Goal: Information Seeking & Learning: Learn about a topic

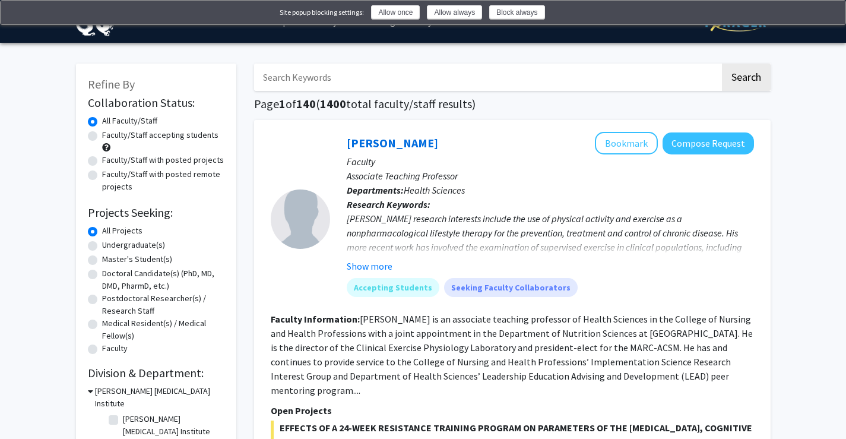
click at [834, 10] on img at bounding box center [829, 14] width 10 height 10
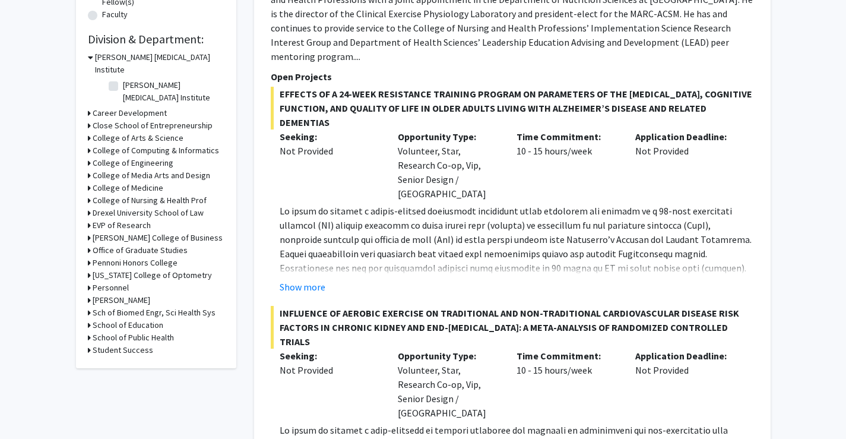
scroll to position [356, 0]
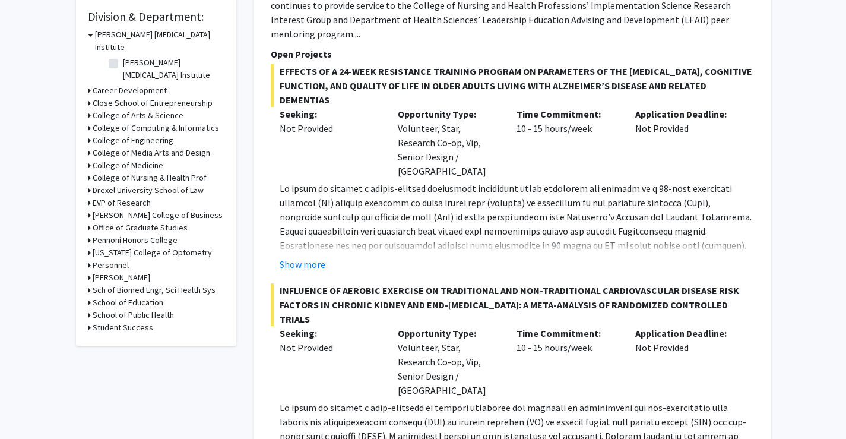
click at [84, 109] on div "Refine By Collaboration Status: Collaboration Status All Faculty/Staff Collabor…" at bounding box center [156, 26] width 160 height 639
click at [93, 109] on h3 "College of Arts & Science" at bounding box center [138, 115] width 91 height 12
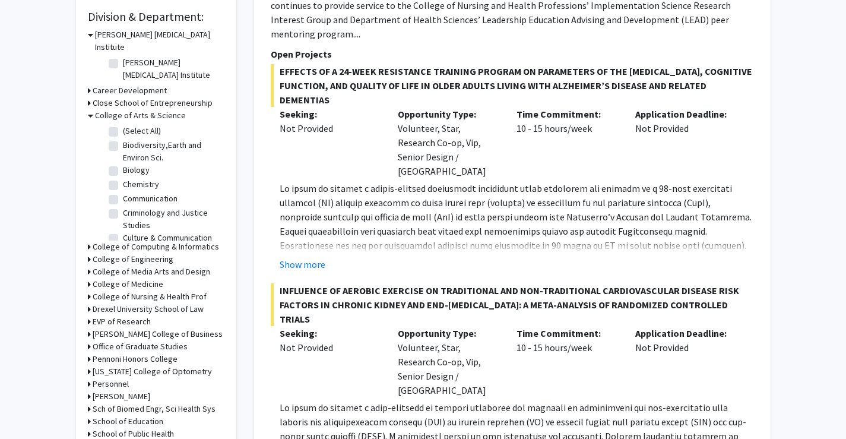
click at [96, 241] on h3 "College of Computing & Informatics" at bounding box center [156, 247] width 127 height 12
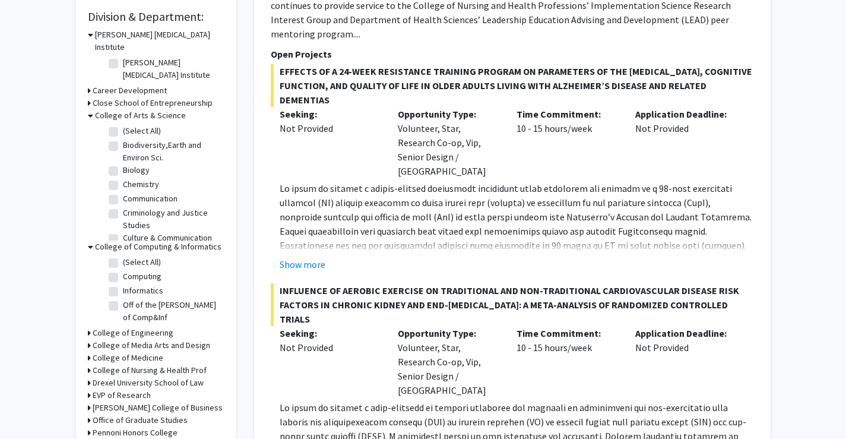
click at [113, 256] on fg-checkbox "(Select All) (Select All)" at bounding box center [165, 263] width 113 height 14
click at [123, 256] on label "(Select All)" at bounding box center [142, 262] width 38 height 12
click at [123, 256] on input "(Select All)" at bounding box center [127, 260] width 8 height 8
checkbox input "true"
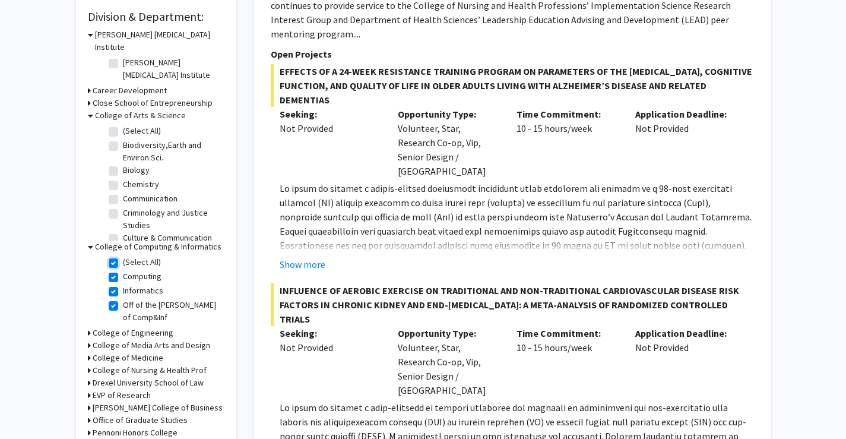
checkbox input "true"
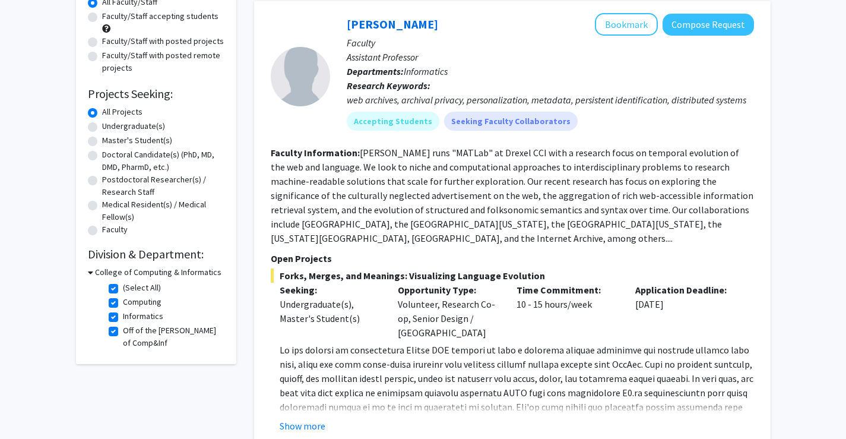
scroll to position [178, 0]
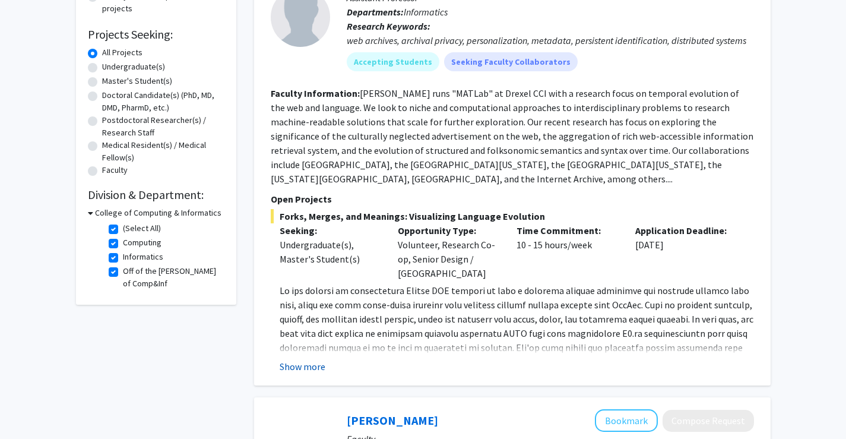
click at [301, 363] on button "Show more" at bounding box center [303, 366] width 46 height 14
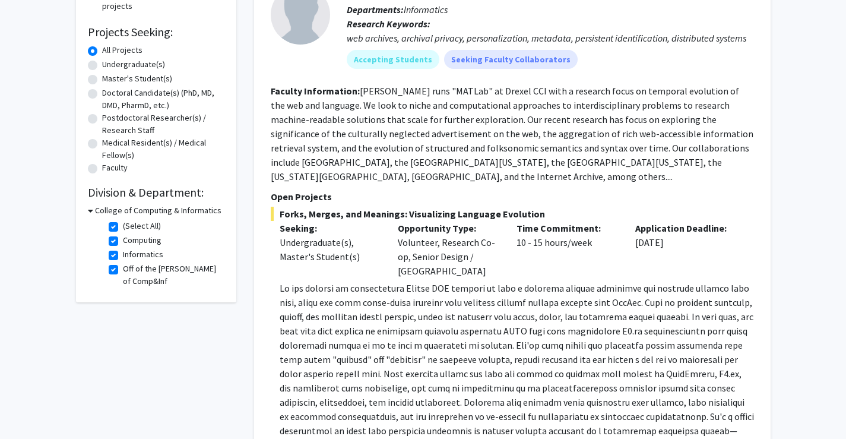
scroll to position [59, 0]
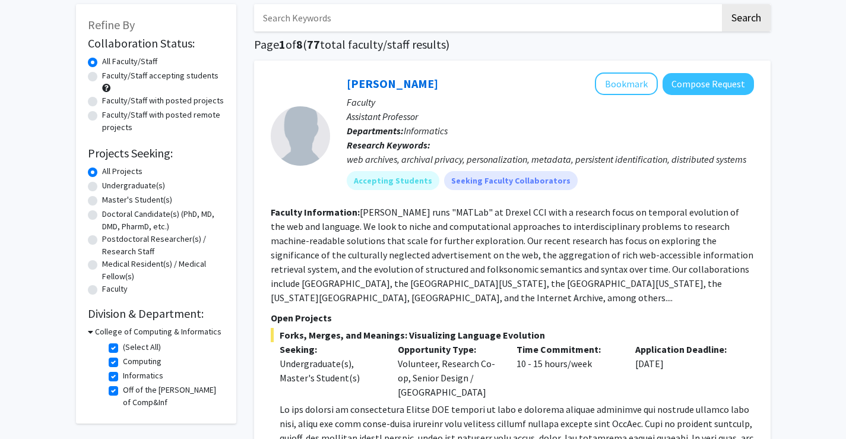
click at [123, 351] on label "(Select All)" at bounding box center [142, 347] width 38 height 12
click at [123, 349] on input "(Select All)" at bounding box center [127, 345] width 8 height 8
checkbox input "false"
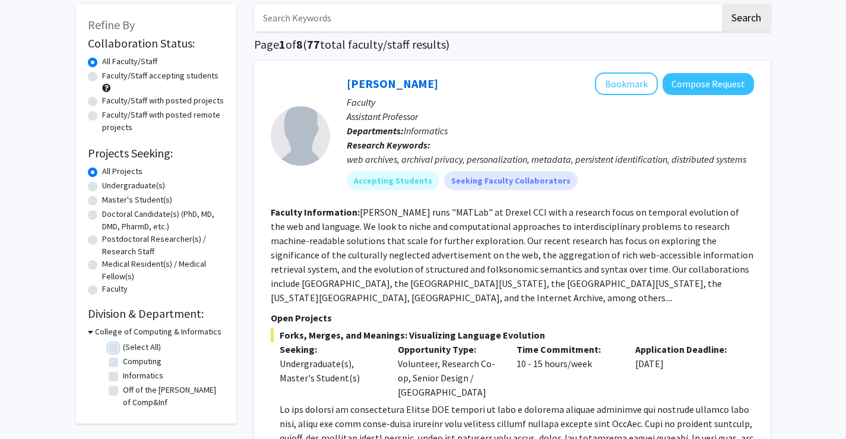
checkbox input "false"
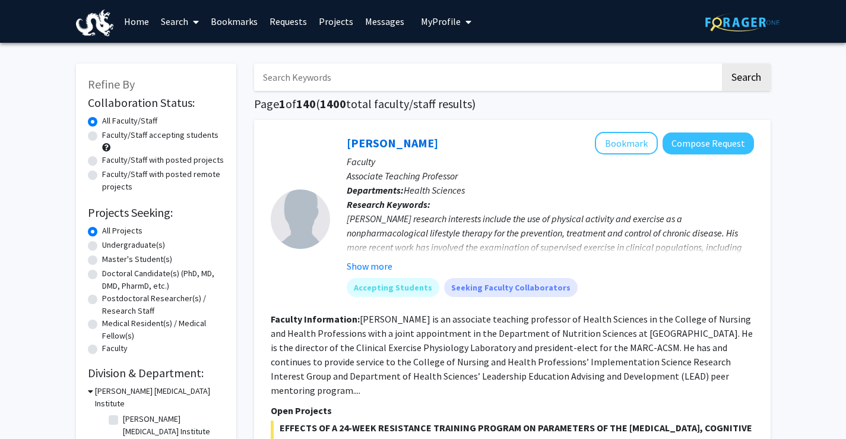
scroll to position [297, 0]
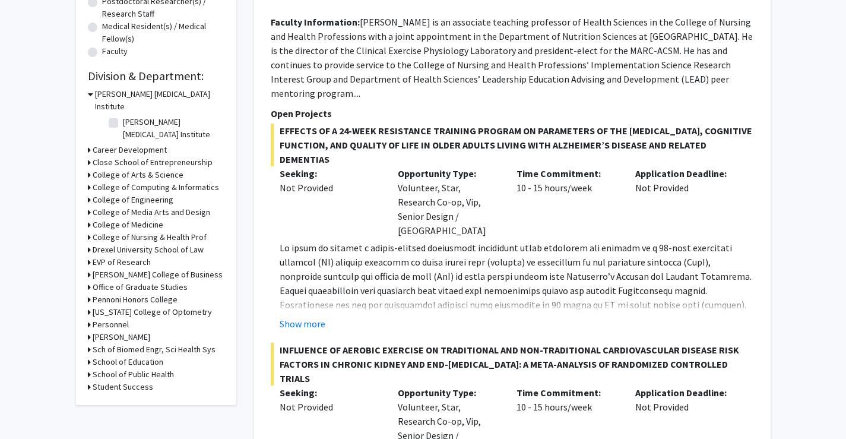
click at [85, 170] on div "Refine By Collaboration Status: Collaboration Status All Faculty/Staff Collabor…" at bounding box center [156, 86] width 160 height 639
click at [85, 178] on div "Refine By Collaboration Status: Collaboration Status All Faculty/Staff Collabor…" at bounding box center [156, 86] width 160 height 639
click at [108, 169] on h3 "College of Arts & Science" at bounding box center [138, 175] width 91 height 12
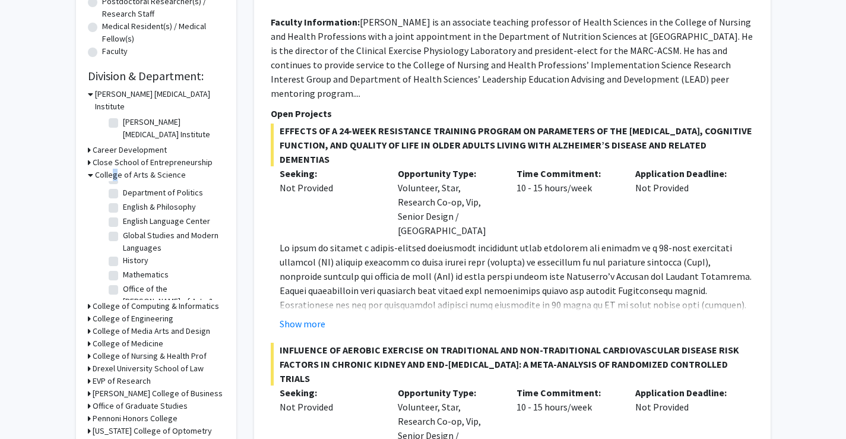
scroll to position [178, 0]
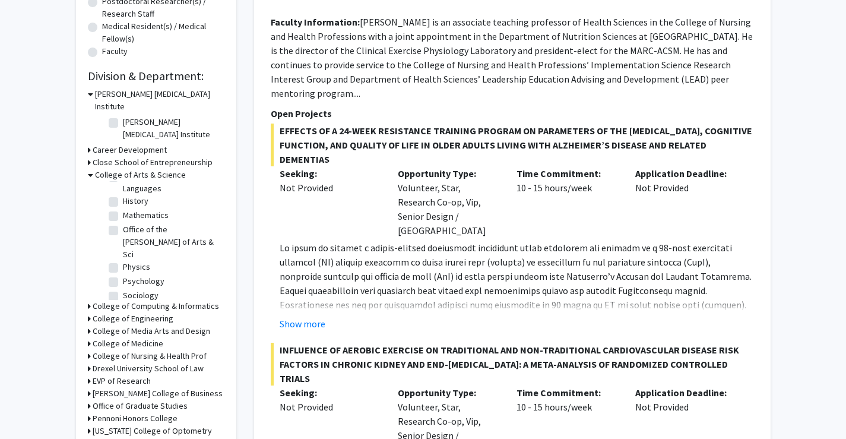
click at [123, 209] on label "Mathematics" at bounding box center [146, 215] width 46 height 12
click at [123, 209] on input "Mathematics" at bounding box center [127, 213] width 8 height 8
checkbox input "true"
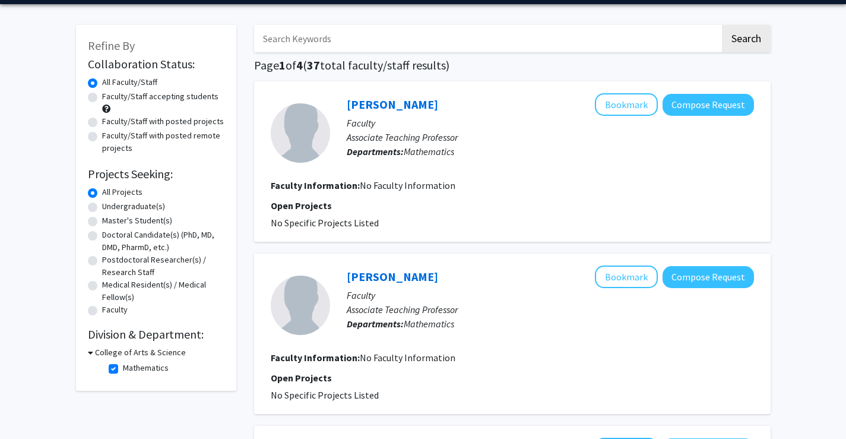
scroll to position [59, 0]
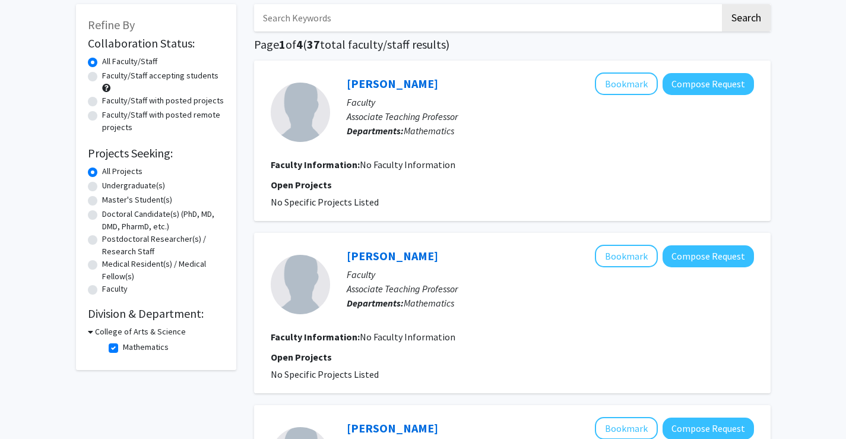
click at [123, 351] on label "Mathematics" at bounding box center [146, 347] width 46 height 12
click at [123, 349] on input "Mathematics" at bounding box center [127, 345] width 8 height 8
checkbox input "false"
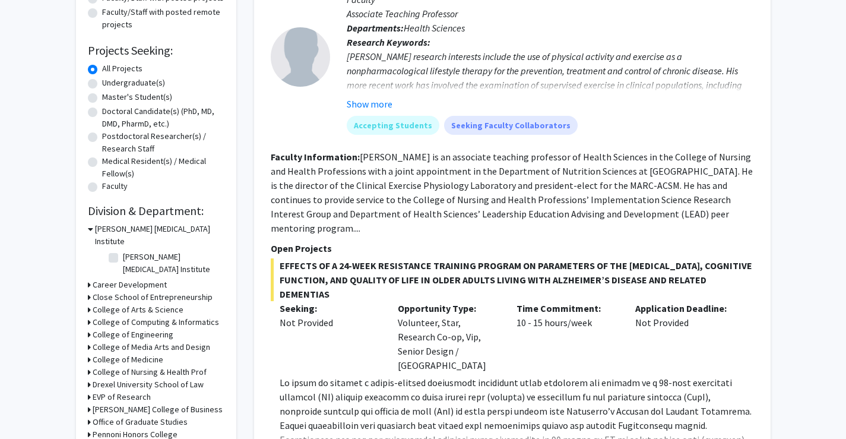
scroll to position [178, 0]
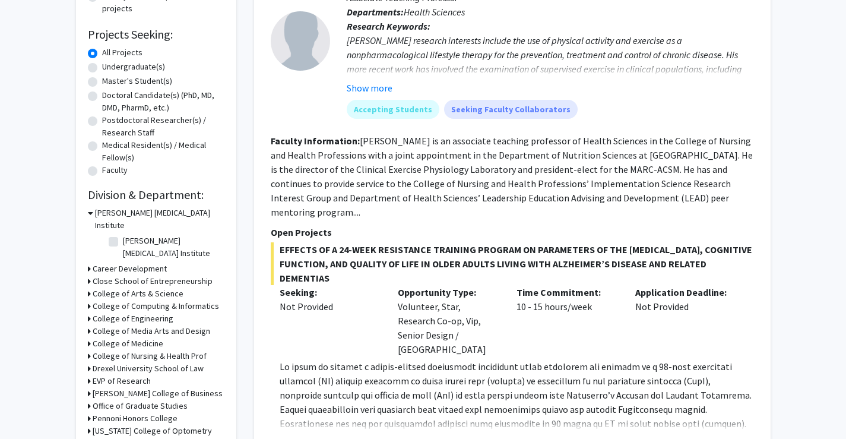
click at [131, 287] on h3 "College of Arts & Science" at bounding box center [138, 293] width 91 height 12
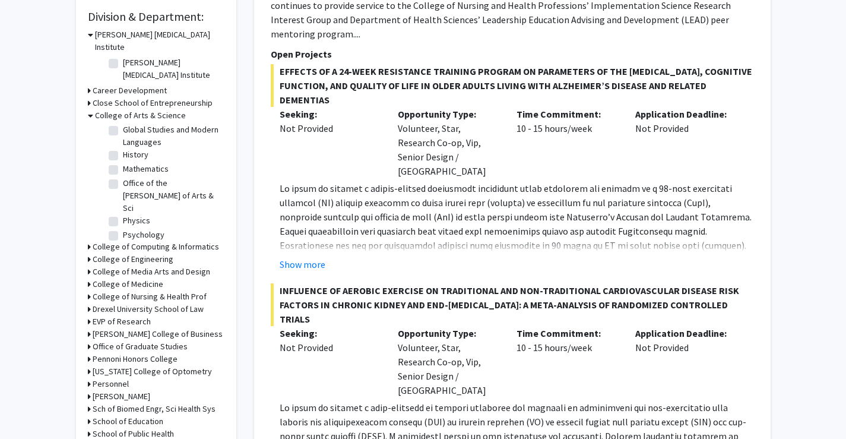
scroll to position [197, 0]
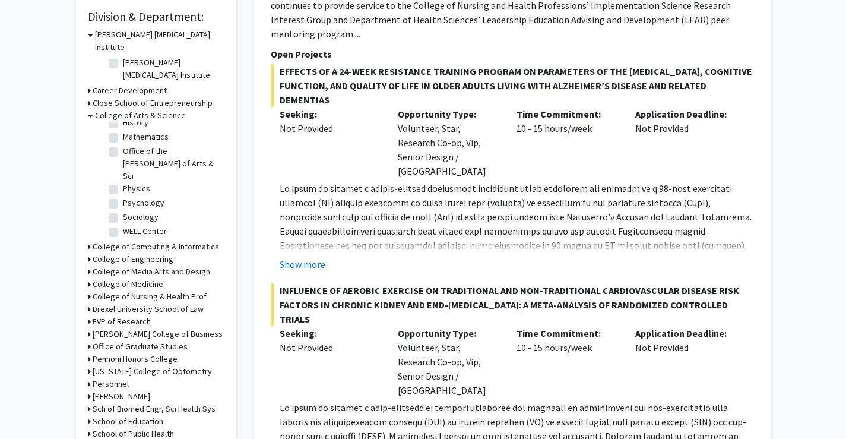
click at [123, 182] on label "Physics" at bounding box center [136, 188] width 27 height 12
click at [123, 182] on input "Physics" at bounding box center [127, 186] width 8 height 8
checkbox input "true"
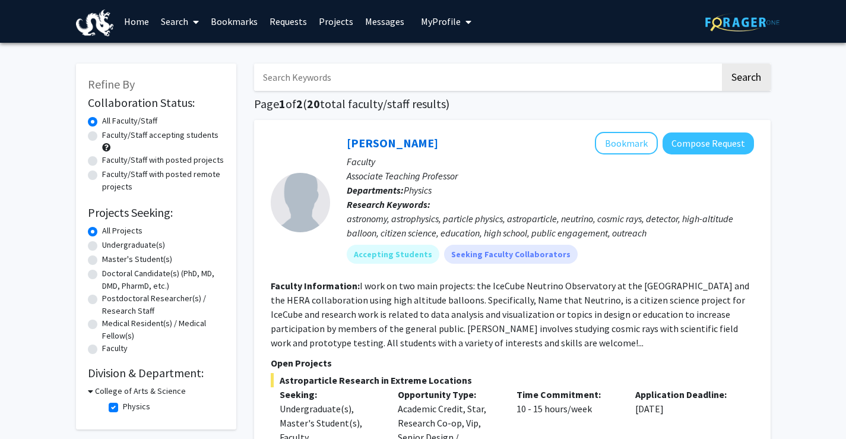
scroll to position [178, 0]
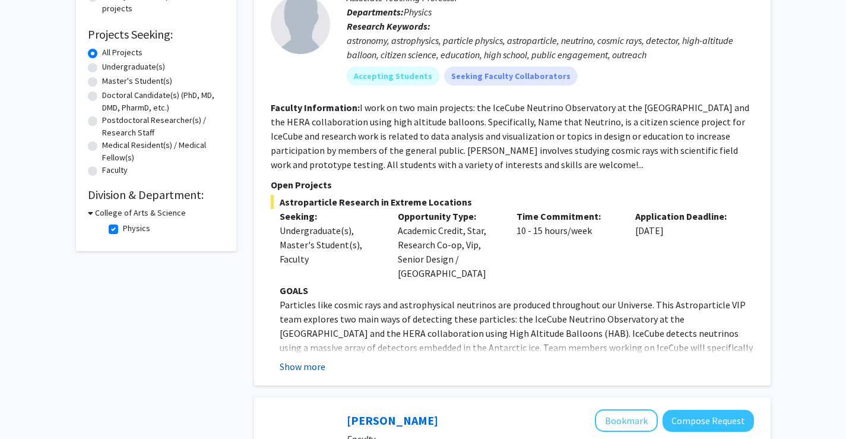
click at [314, 359] on button "Show more" at bounding box center [303, 366] width 46 height 14
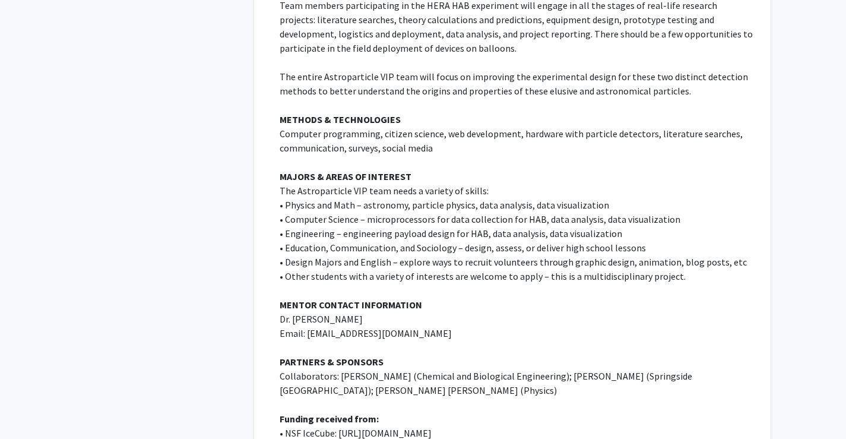
scroll to position [653, 0]
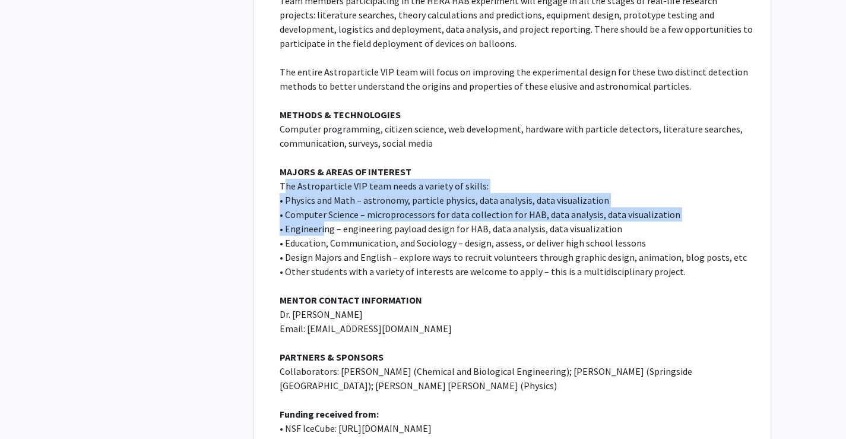
drag, startPoint x: 286, startPoint y: 163, endPoint x: 323, endPoint y: 199, distance: 51.2
click at [323, 199] on div "GOALS Particles like cosmic rays and astrophysical neutrinos are produced throu…" at bounding box center [517, 143] width 475 height 670
click at [323, 222] on p "• Engineering – engineering payload design for HAB, data analysis, data visuali…" at bounding box center [517, 229] width 475 height 14
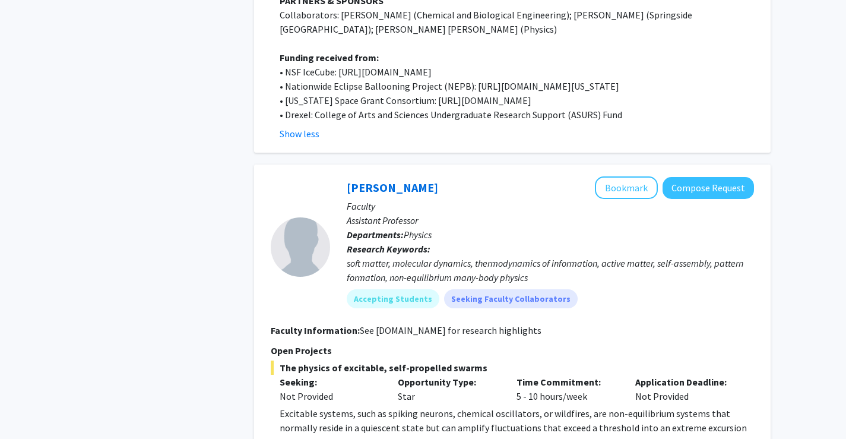
scroll to position [1188, 0]
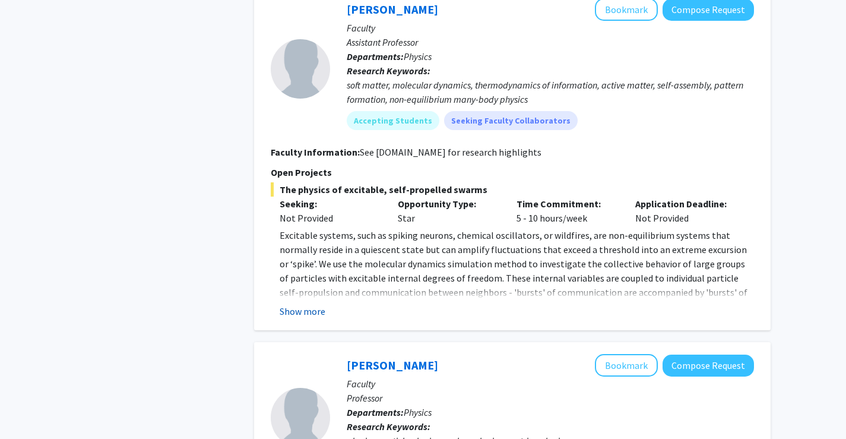
click at [309, 304] on button "Show more" at bounding box center [303, 311] width 46 height 14
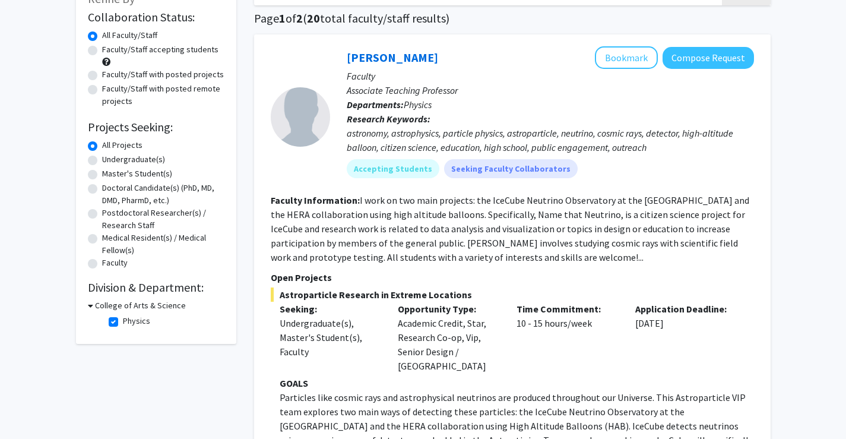
scroll to position [59, 0]
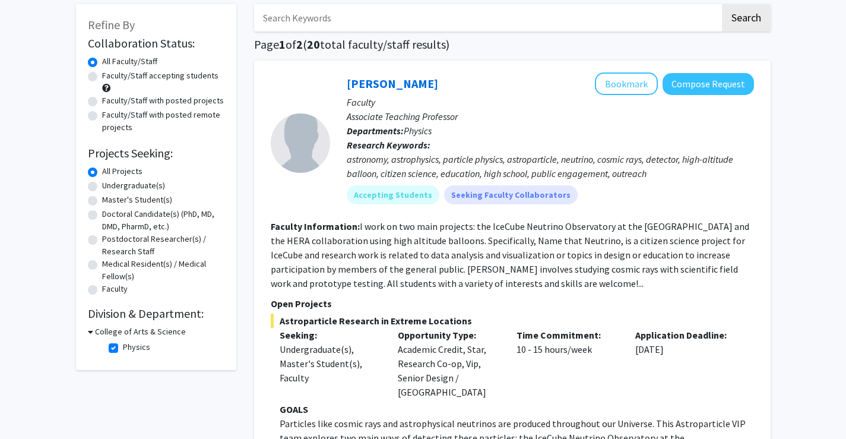
click at [112, 337] on h3 "College of Arts & Science" at bounding box center [140, 331] width 91 height 12
click at [96, 337] on h3 "College of Arts & Science" at bounding box center [138, 331] width 91 height 12
click at [110, 346] on fg-checkbox-list "Physics Physics" at bounding box center [165, 348] width 119 height 20
click at [123, 346] on label "Physics" at bounding box center [136, 347] width 27 height 12
click at [123, 346] on input "Physics" at bounding box center [127, 345] width 8 height 8
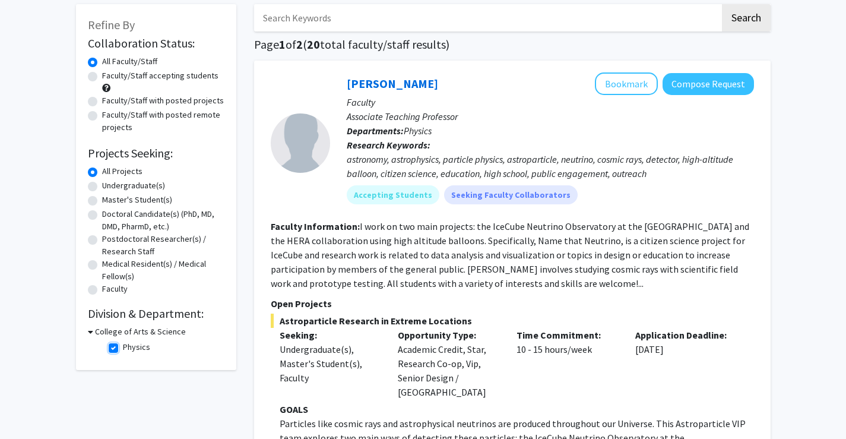
checkbox input "false"
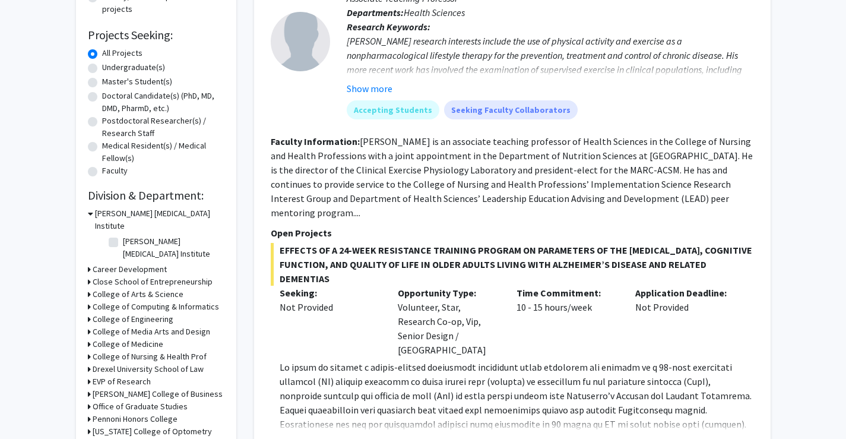
scroll to position [178, 0]
click at [122, 312] on h3 "College of Engineering" at bounding box center [133, 318] width 81 height 12
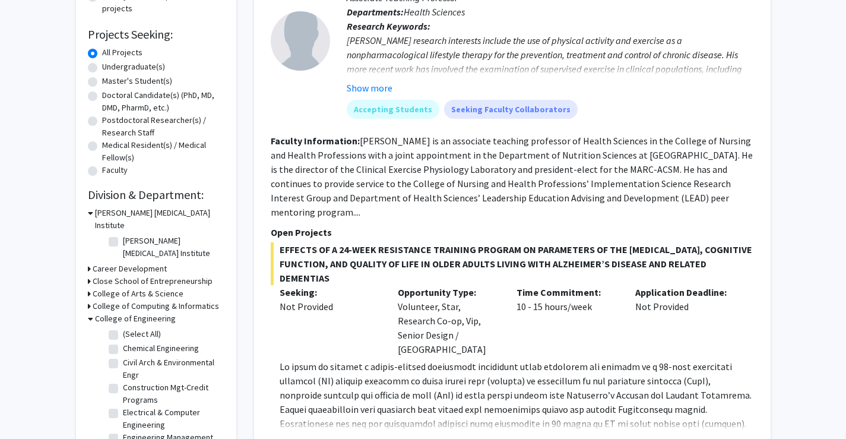
click at [118, 328] on fg-checkbox "(Select All) (Select All)" at bounding box center [165, 335] width 113 height 14
click at [111, 342] on fg-checkbox "Chemical Engineering Chemical Engineering" at bounding box center [165, 349] width 113 height 14
click at [123, 328] on label "(Select All)" at bounding box center [142, 334] width 38 height 12
click at [123, 328] on input "(Select All)" at bounding box center [127, 332] width 8 height 8
checkbox input "true"
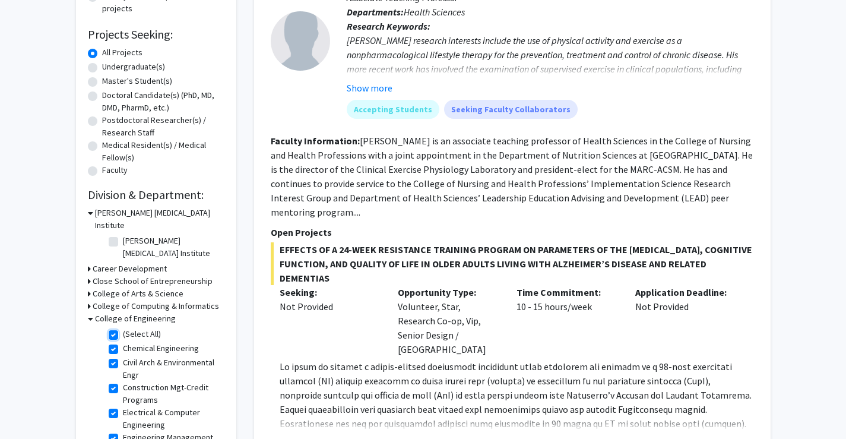
checkbox input "true"
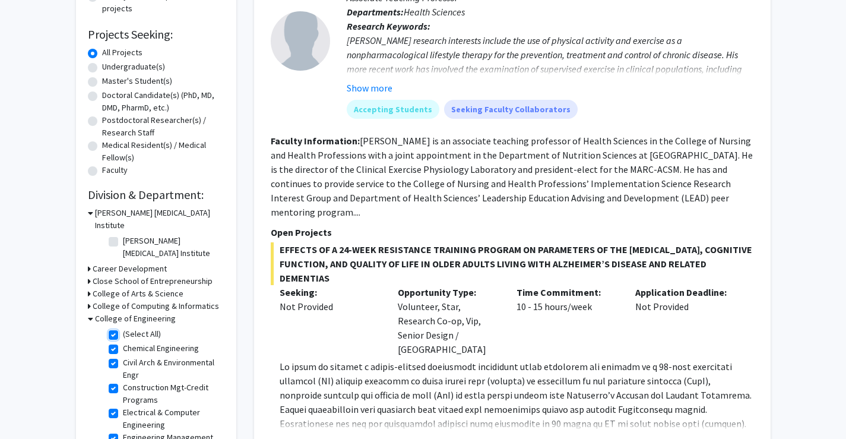
checkbox input "true"
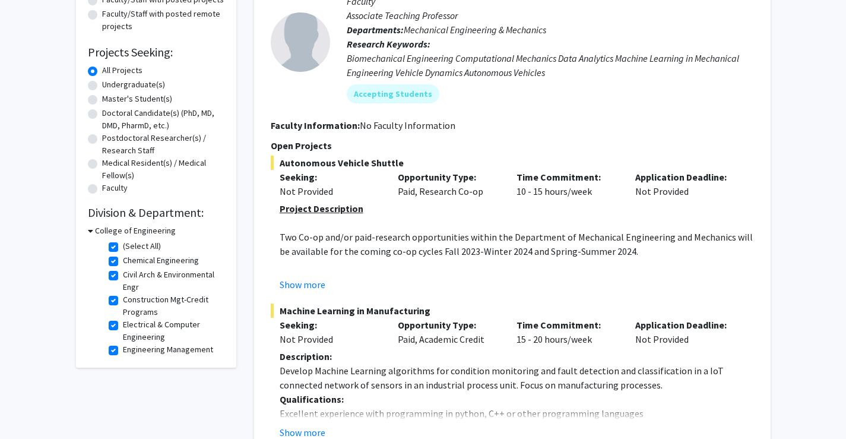
scroll to position [178, 0]
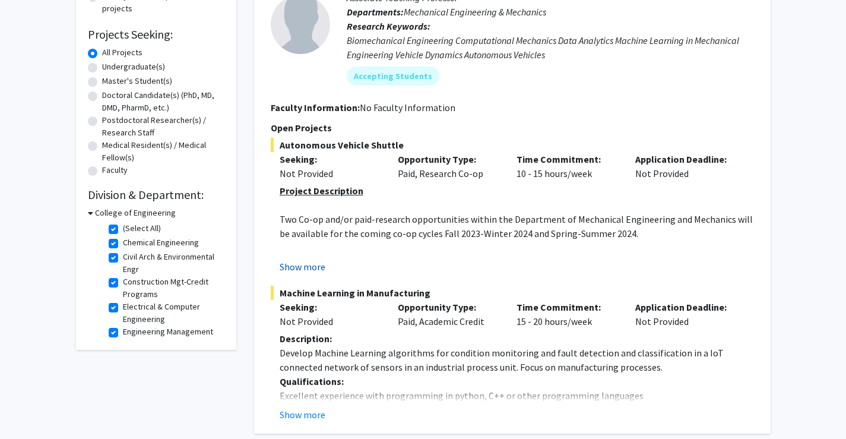
click at [317, 269] on button "Show more" at bounding box center [303, 267] width 46 height 14
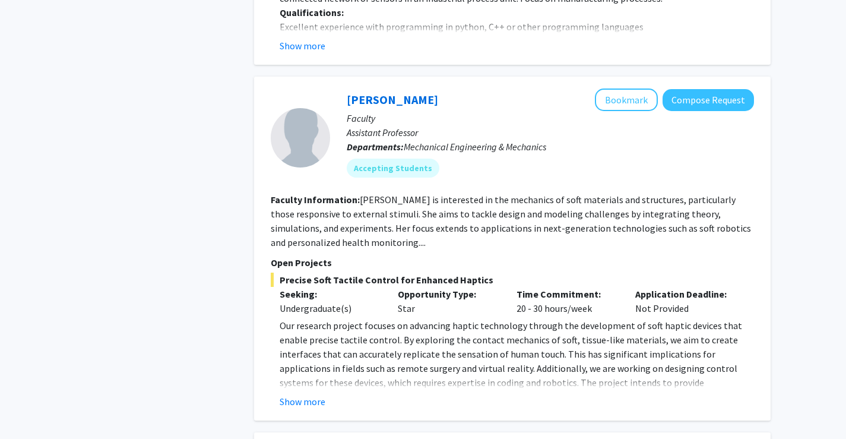
scroll to position [1366, 0]
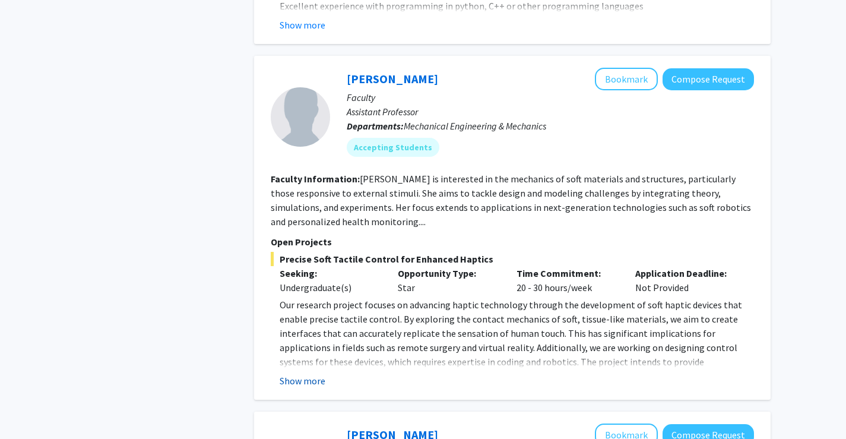
click at [307, 378] on button "Show more" at bounding box center [303, 381] width 46 height 14
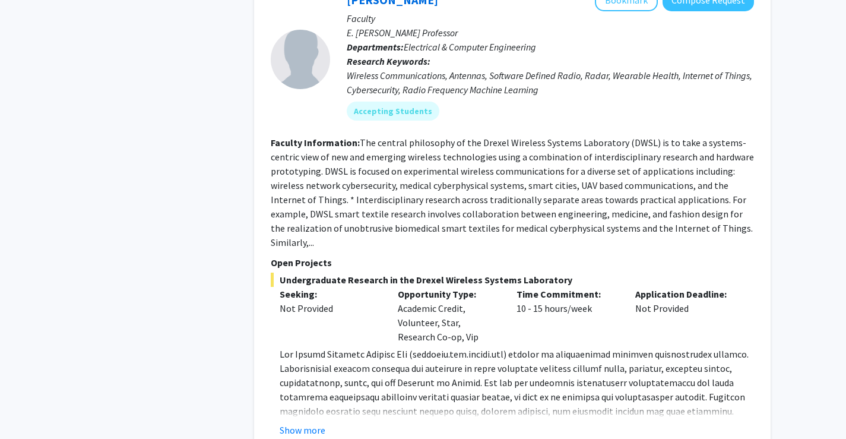
scroll to position [1841, 0]
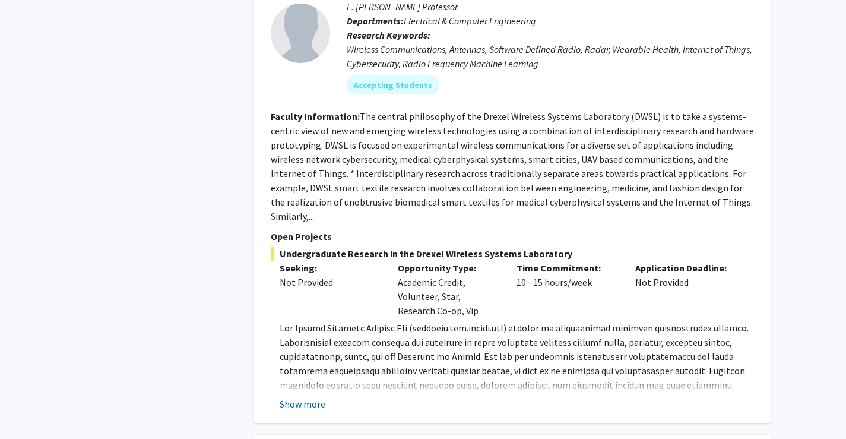
click at [295, 397] on button "Show more" at bounding box center [303, 404] width 46 height 14
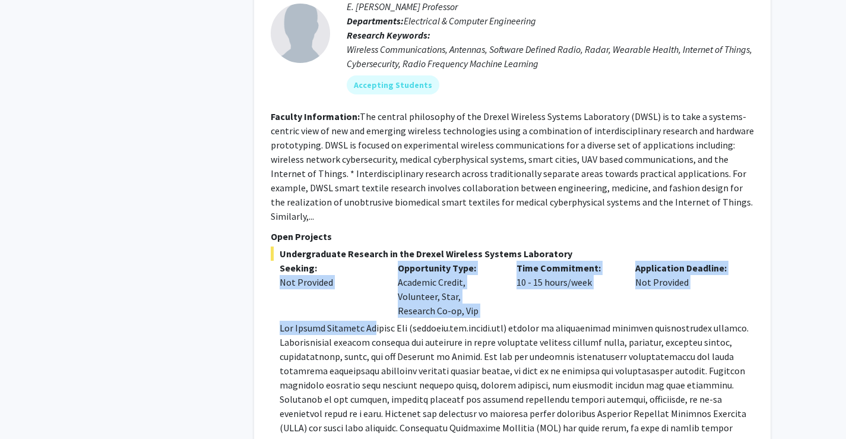
drag, startPoint x: 282, startPoint y: 300, endPoint x: 358, endPoint y: 323, distance: 79.3
click at [363, 320] on div "Undergraduate Research in the Drexel Wireless Systems Laboratory Seeking: Not P…" at bounding box center [512, 364] width 483 height 236
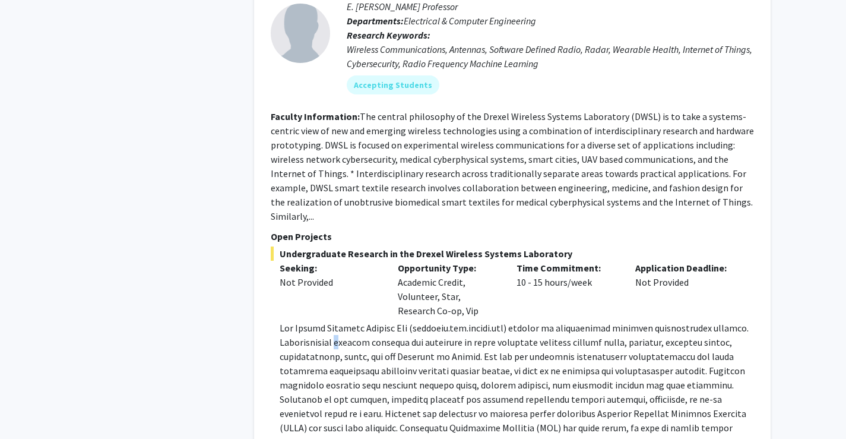
click at [343, 323] on p at bounding box center [517, 392] width 475 height 143
click at [288, 321] on p at bounding box center [517, 392] width 475 height 143
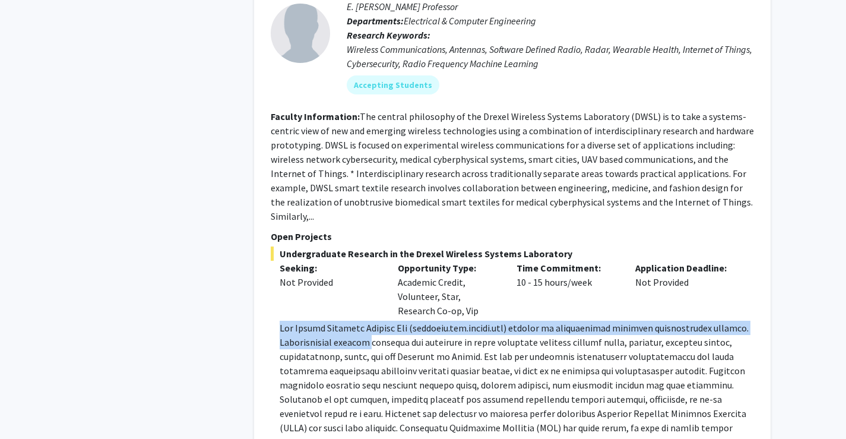
drag, startPoint x: 281, startPoint y: 311, endPoint x: 375, endPoint y: 331, distance: 96.0
click at [375, 331] on p at bounding box center [517, 392] width 475 height 143
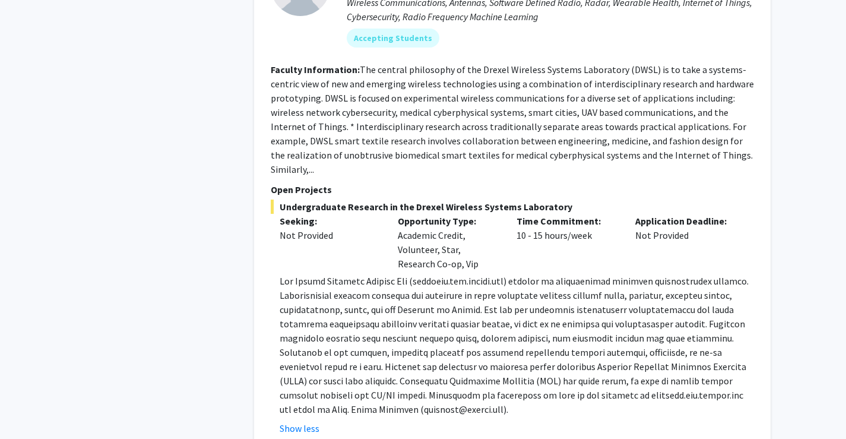
scroll to position [1960, 0]
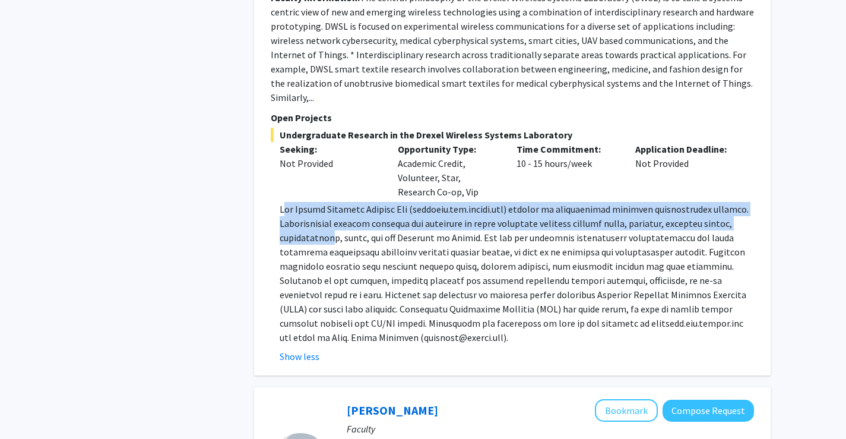
drag, startPoint x: 286, startPoint y: 187, endPoint x: 330, endPoint y: 223, distance: 56.6
click at [330, 223] on div "Undergraduate Research in the Drexel Wireless Systems Laboratory Seeking: Not P…" at bounding box center [512, 246] width 483 height 236
click at [330, 225] on p at bounding box center [517, 273] width 475 height 143
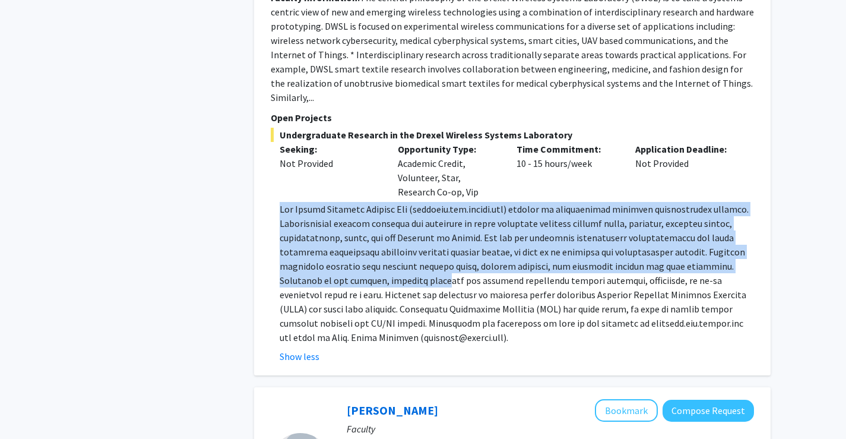
drag, startPoint x: 280, startPoint y: 193, endPoint x: 370, endPoint y: 270, distance: 118.8
click at [370, 270] on p at bounding box center [517, 273] width 475 height 143
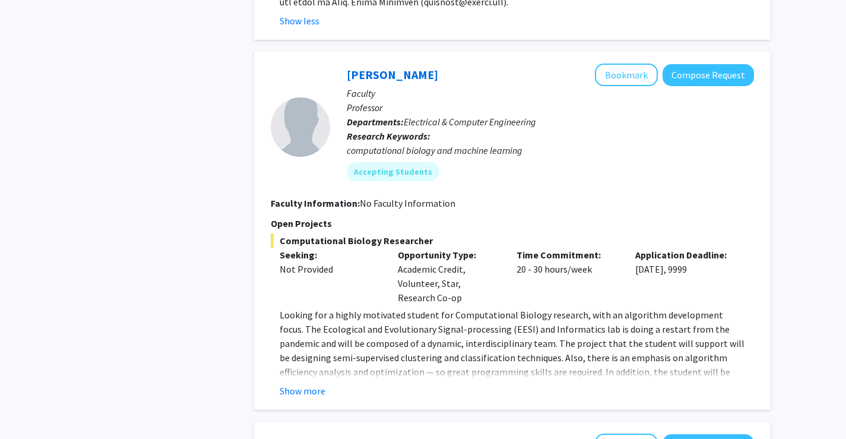
scroll to position [2316, 0]
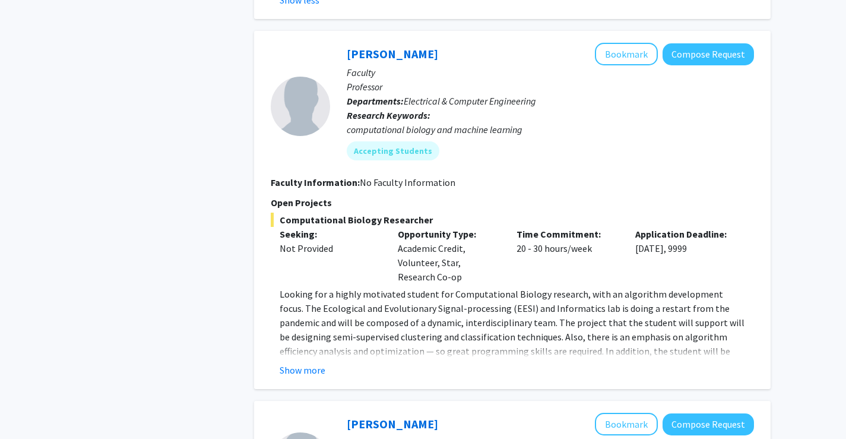
click at [327, 363] on div "Show more" at bounding box center [517, 370] width 475 height 14
click at [308, 363] on button "Show more" at bounding box center [303, 370] width 46 height 14
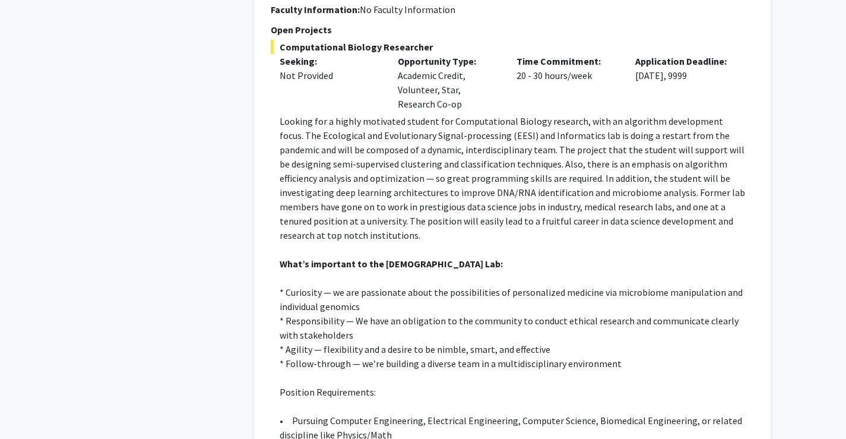
scroll to position [2495, 0]
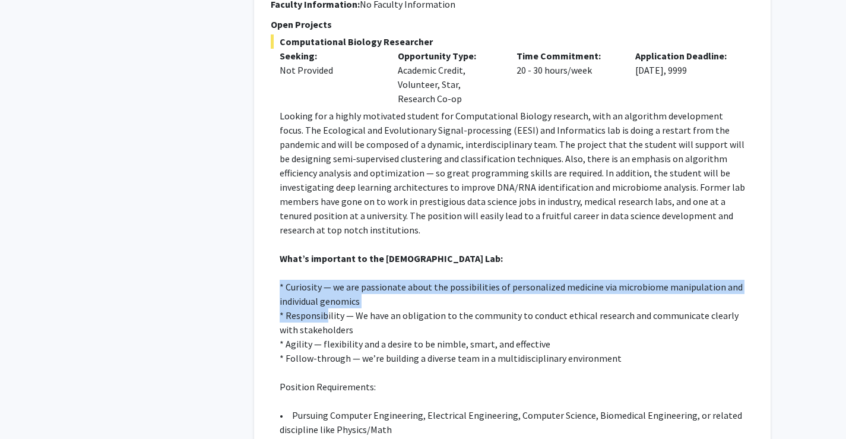
drag, startPoint x: 281, startPoint y: 258, endPoint x: 326, endPoint y: 286, distance: 52.8
click at [326, 286] on div "Looking for a highly motivated student for Computational Biology research, with…" at bounding box center [517, 358] width 475 height 499
click at [326, 308] on p "* Responsibility — We have an obligation to the community to conduct ethical re…" at bounding box center [517, 322] width 475 height 29
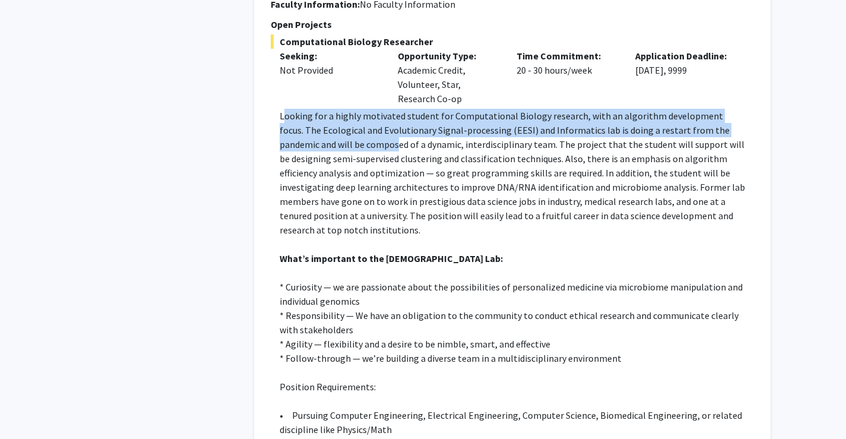
drag, startPoint x: 287, startPoint y: 93, endPoint x: 321, endPoint y: 128, distance: 48.7
click at [321, 128] on div "Computational Biology Researcher Seeking: Not Provided Opportunity Type: Academ…" at bounding box center [512, 330] width 483 height 592
click at [323, 129] on p "Looking for a highly motivated student for Computational Biology research, with…" at bounding box center [517, 173] width 475 height 128
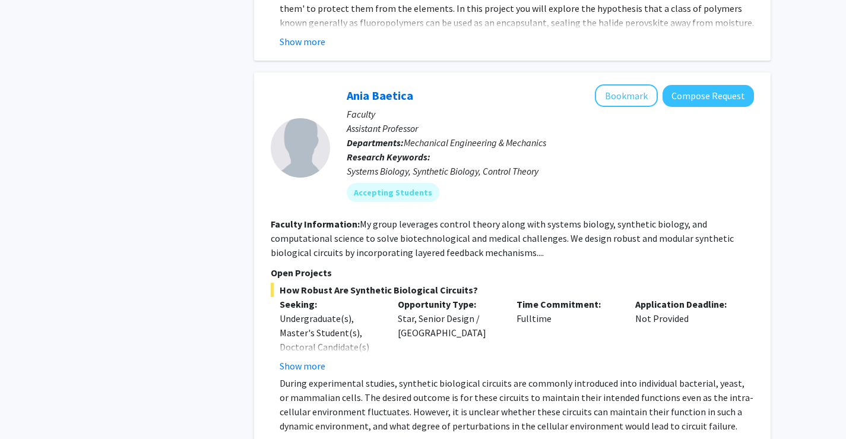
scroll to position [3445, 0]
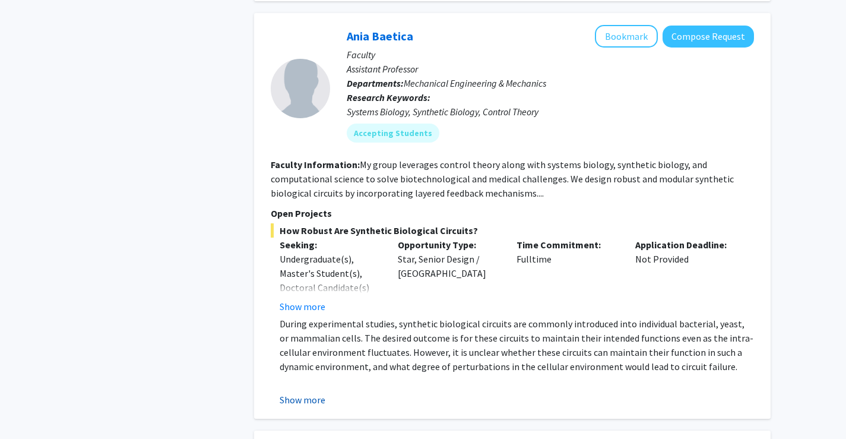
click at [290, 393] on button "Show more" at bounding box center [303, 400] width 46 height 14
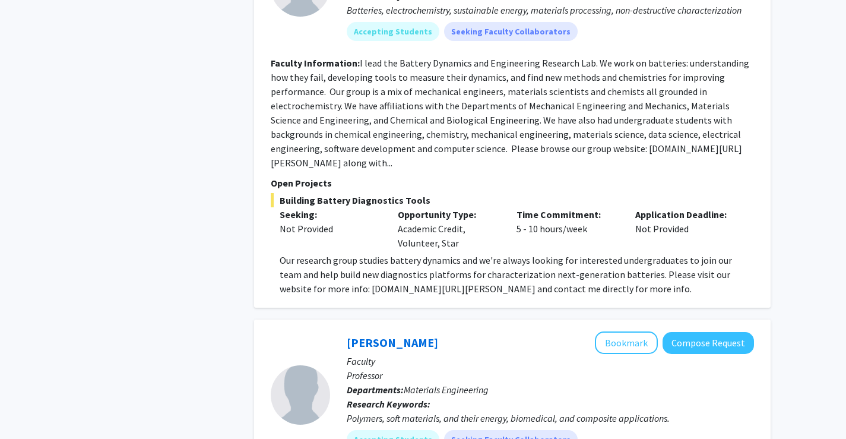
scroll to position [4039, 0]
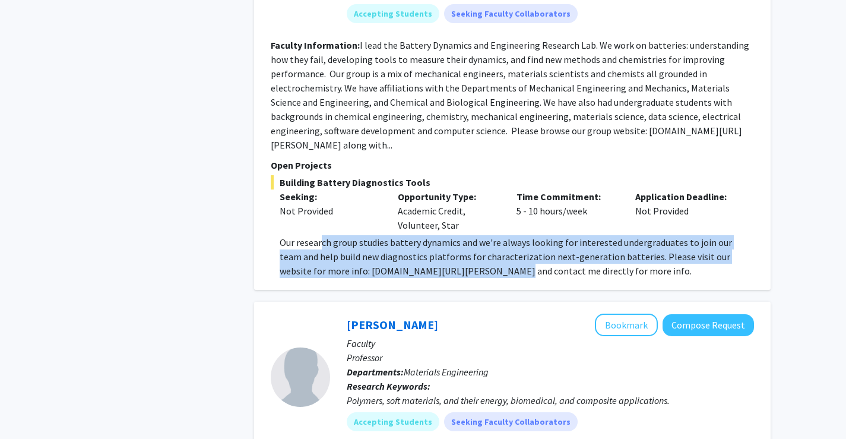
drag, startPoint x: 321, startPoint y: 217, endPoint x: 458, endPoint y: 239, distance: 138.5
click at [457, 238] on p "Our research group studies battery dynamics and we're always looking for intere…" at bounding box center [517, 256] width 475 height 43
click at [458, 239] on p "Our research group studies battery dynamics and we're always looking for intere…" at bounding box center [517, 256] width 475 height 43
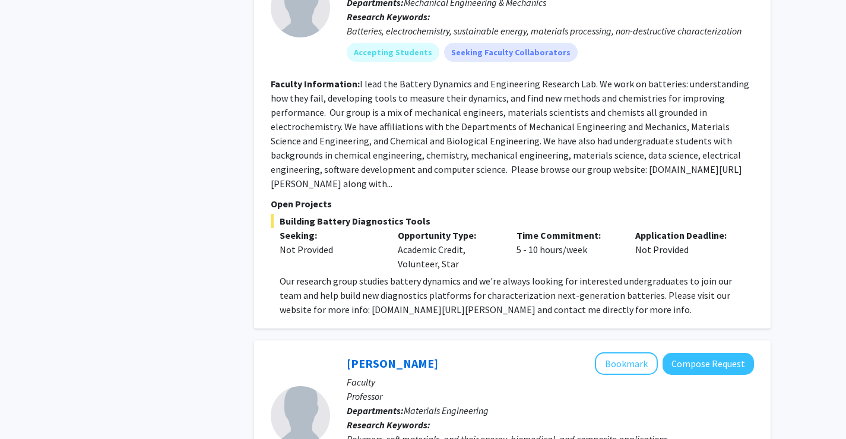
scroll to position [3980, 0]
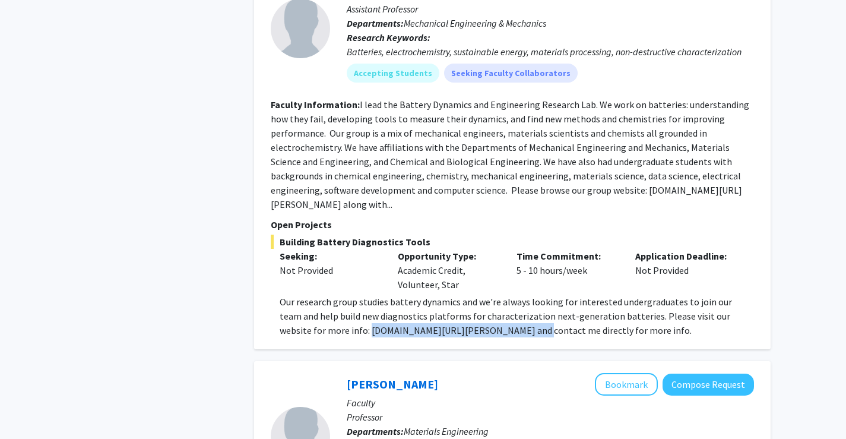
drag, startPoint x: 321, startPoint y: 301, endPoint x: 481, endPoint y: 304, distance: 159.2
click at [481, 304] on p "Our research group studies battery dynamics and we're always looking for intere…" at bounding box center [517, 316] width 475 height 43
copy p "[DOMAIN_NAME][URL][PERSON_NAME]"
click at [426, 109] on fg-read-more "I lead the Battery Dynamics and Engineering Research Lab. We work on batteries:…" at bounding box center [510, 155] width 479 height 112
click at [414, 144] on fg-read-more "I lead the Battery Dynamics and Engineering Research Lab. We work on batteries:…" at bounding box center [510, 155] width 479 height 112
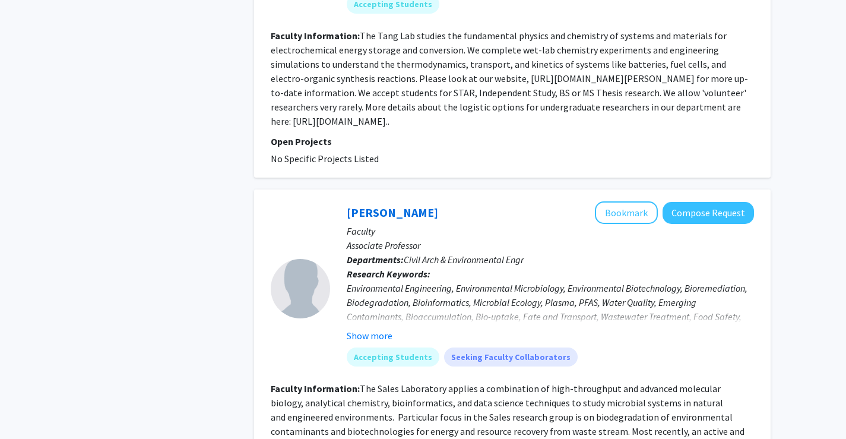
scroll to position [5346, 0]
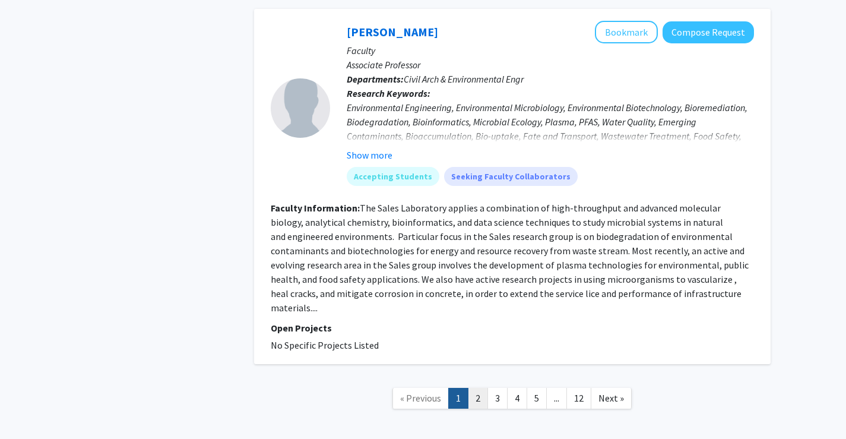
click at [470, 388] on link "2" at bounding box center [478, 398] width 20 height 21
